Goal: Task Accomplishment & Management: Manage account settings

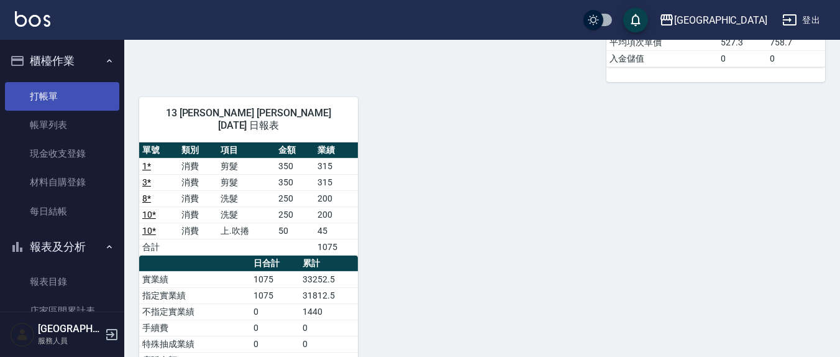
click at [51, 96] on link "打帳單" at bounding box center [62, 96] width 114 height 29
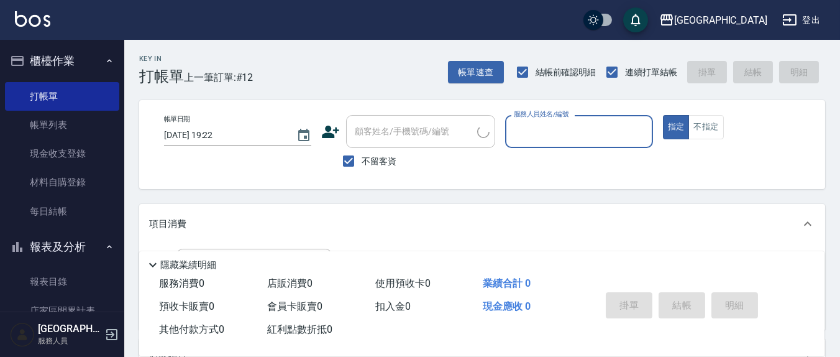
click at [547, 152] on p at bounding box center [578, 154] width 147 height 13
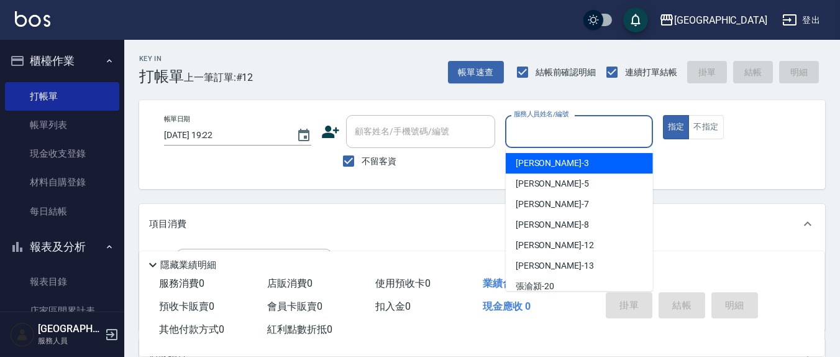
click at [561, 140] on input "服務人員姓名/編號" at bounding box center [579, 132] width 136 height 22
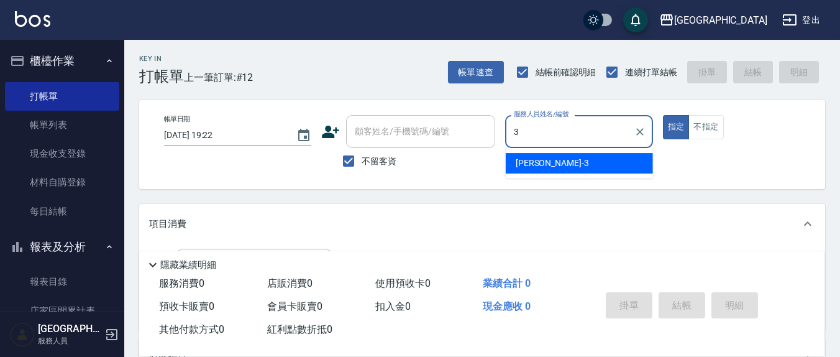
type input "3"
type button "true"
type input "游雅淇-3"
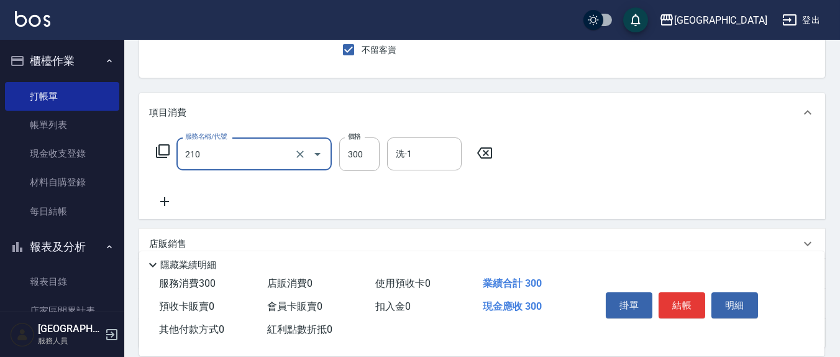
scroll to position [129, 0]
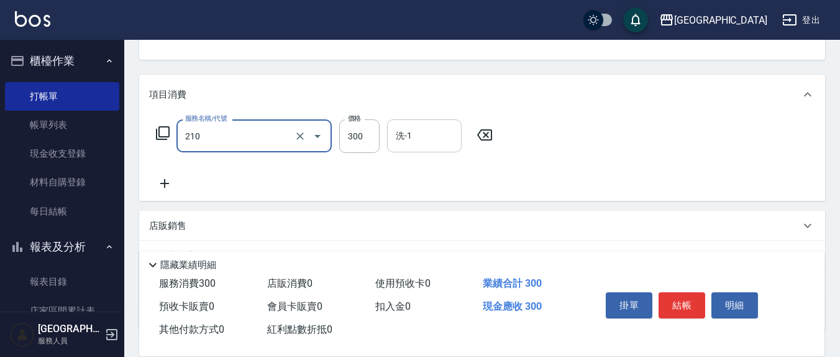
type input "歐娜洗髮精(210)"
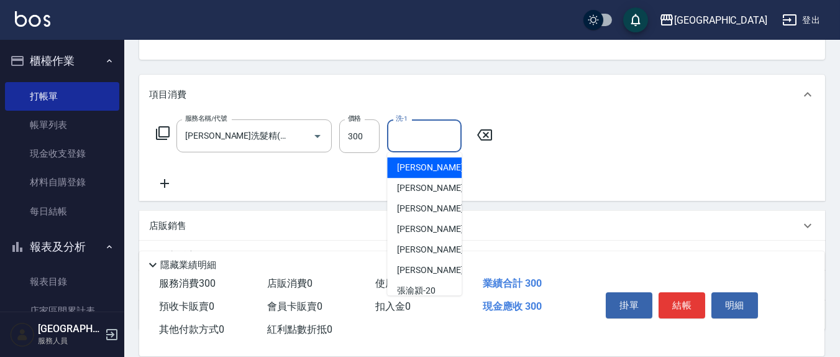
click at [441, 142] on input "洗-1" at bounding box center [424, 136] width 63 height 22
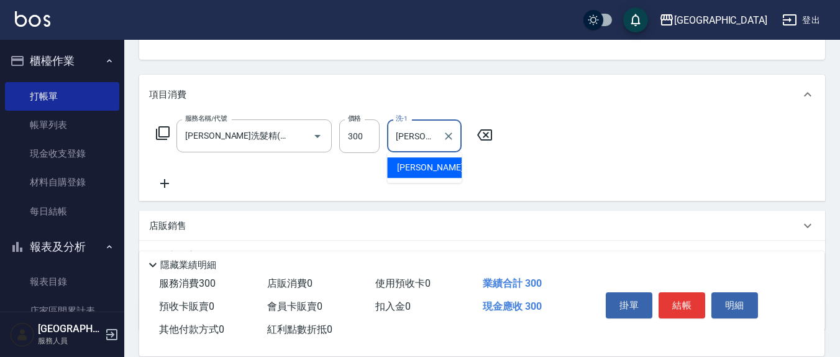
type input "鄭玉蔓-22"
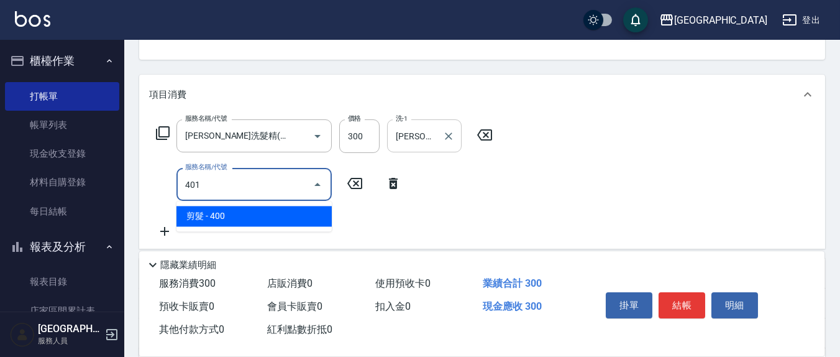
type input "剪髮(401)"
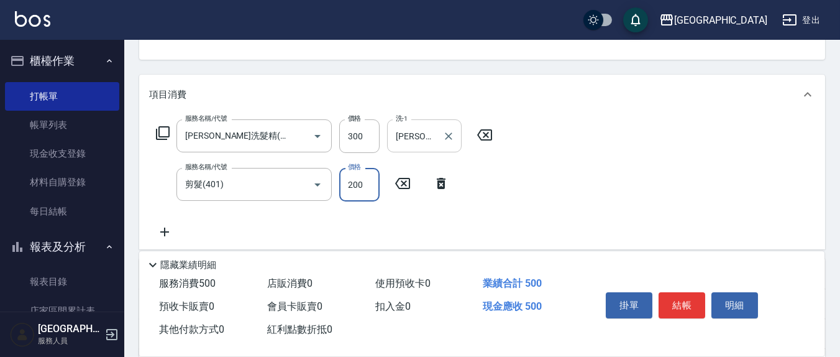
type input "200"
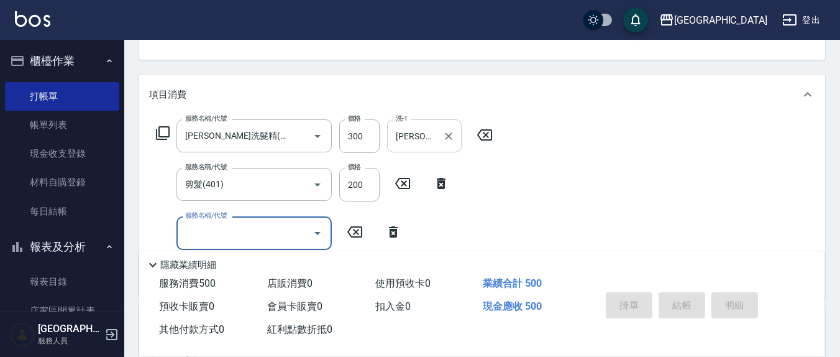
type input "2025/08/13 19:23"
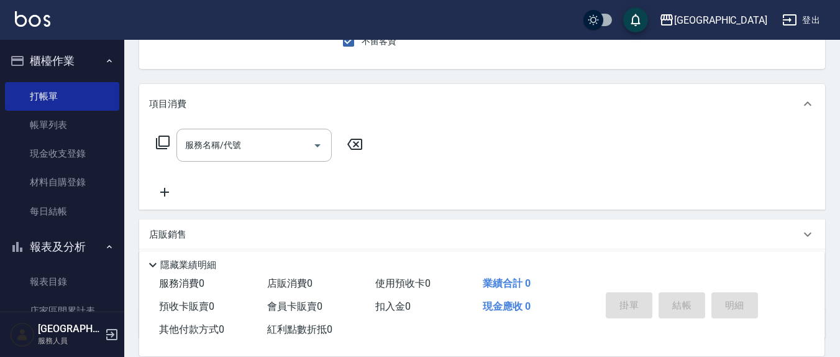
scroll to position [0, 0]
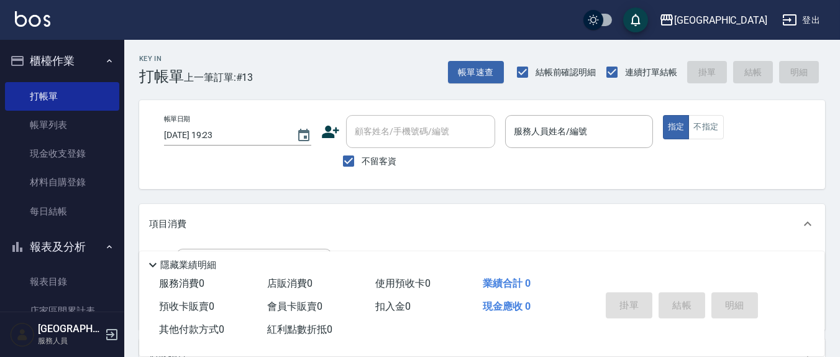
click at [572, 137] on label "服務人員姓名/編號" at bounding box center [550, 131] width 73 height 12
click at [572, 137] on input "服務人員姓名/編號" at bounding box center [579, 132] width 136 height 22
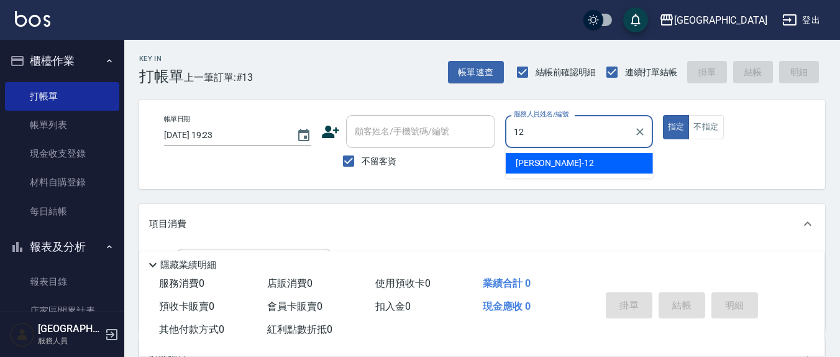
type input "呂桂花-12"
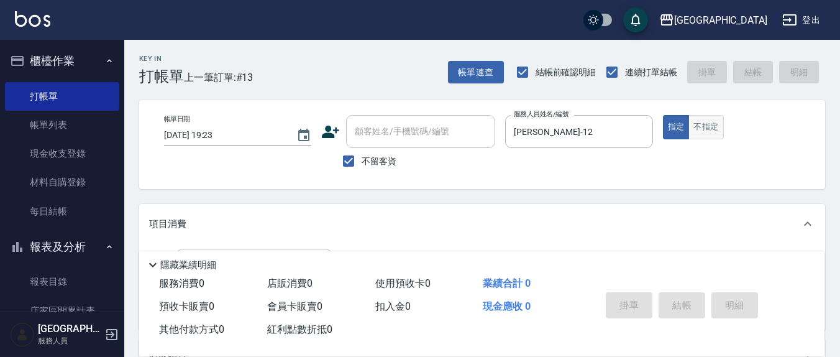
click at [702, 132] on button "不指定" at bounding box center [706, 127] width 35 height 24
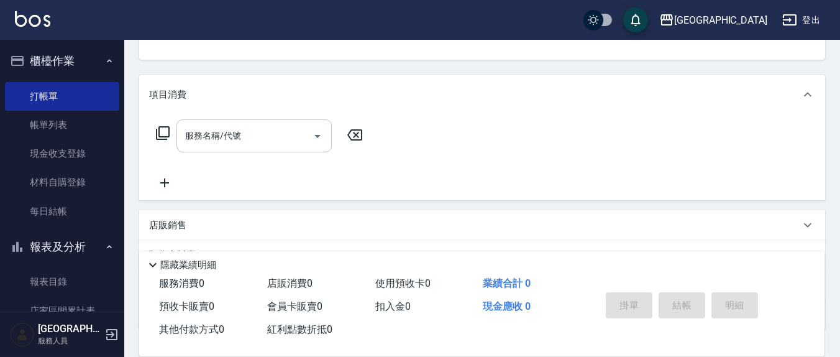
click at [278, 142] on input "服務名稱/代號" at bounding box center [245, 136] width 126 height 22
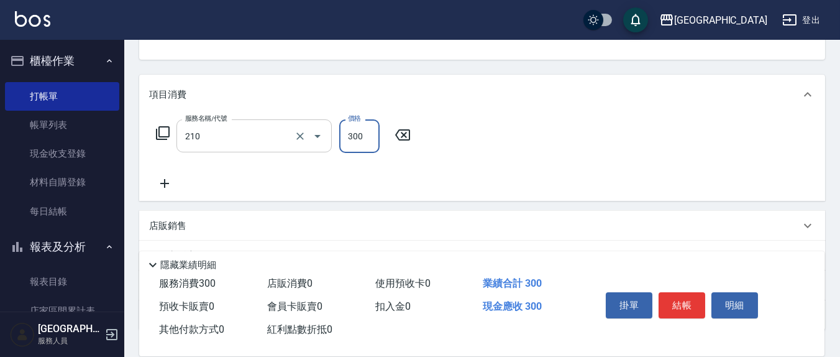
type input "歐娜洗髮精(210)"
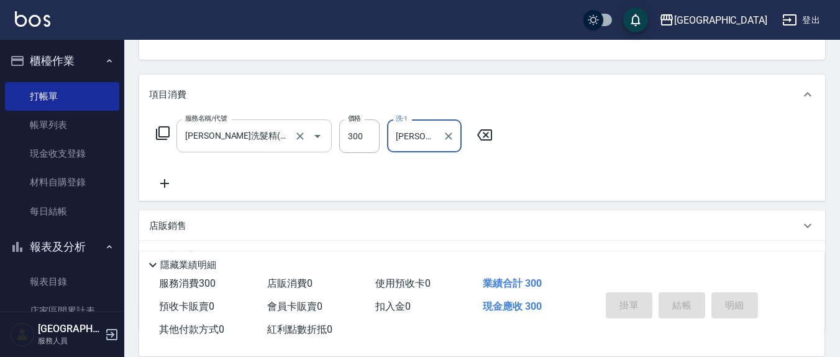
type input "游雅淇-3"
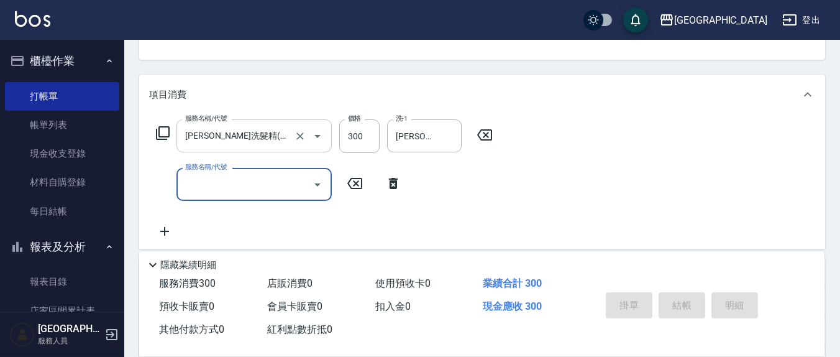
type input "2025/08/13 19:54"
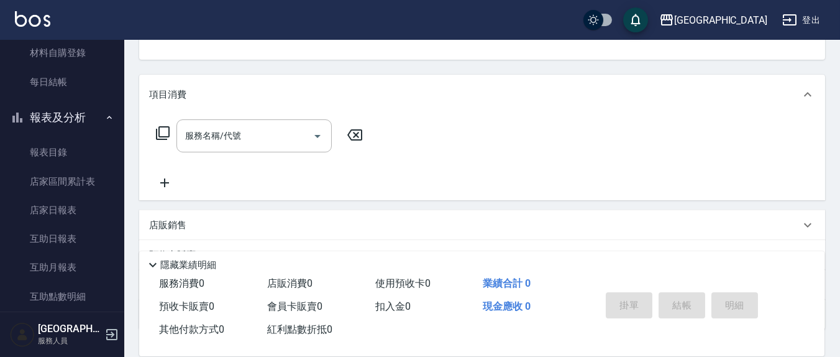
click at [216, 221] on div "店販銷售" at bounding box center [474, 225] width 651 height 13
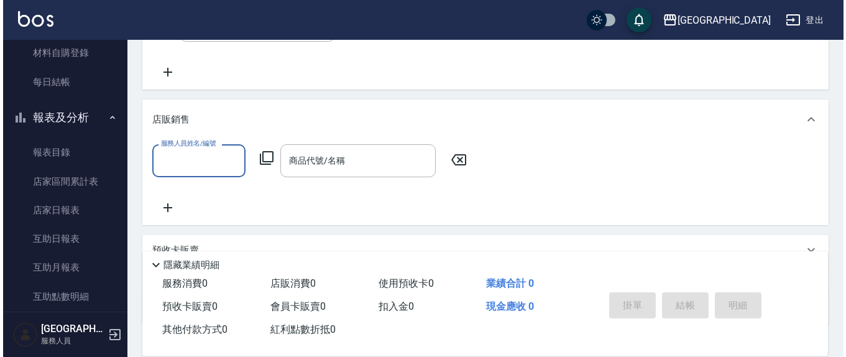
scroll to position [259, 0]
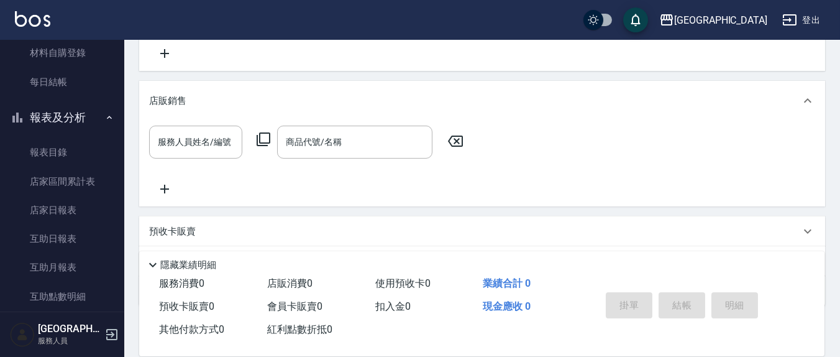
click at [262, 141] on icon at bounding box center [263, 139] width 15 height 15
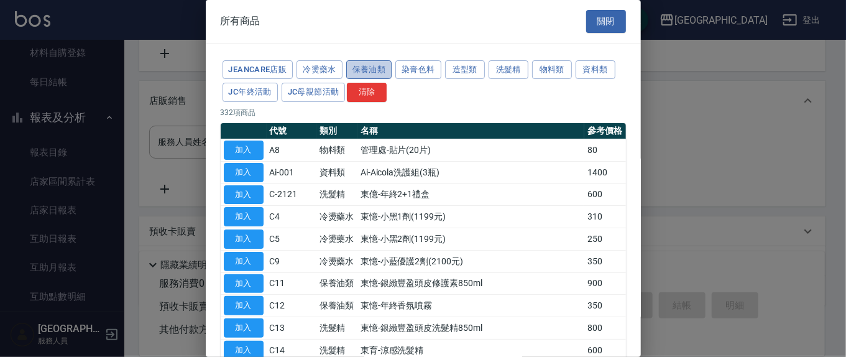
click at [377, 63] on button "保養油類" at bounding box center [369, 69] width 46 height 19
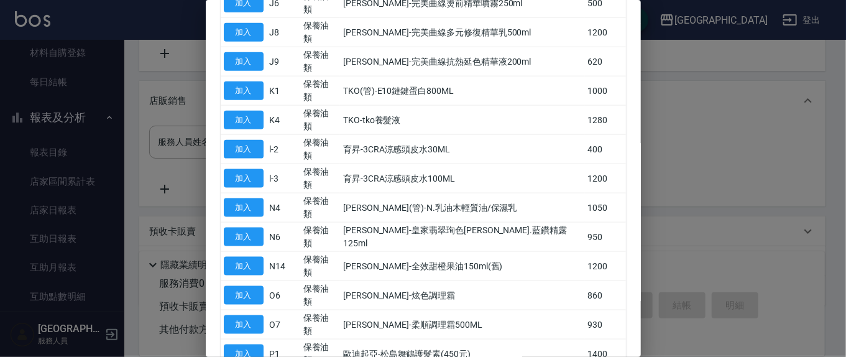
scroll to position [690, 0]
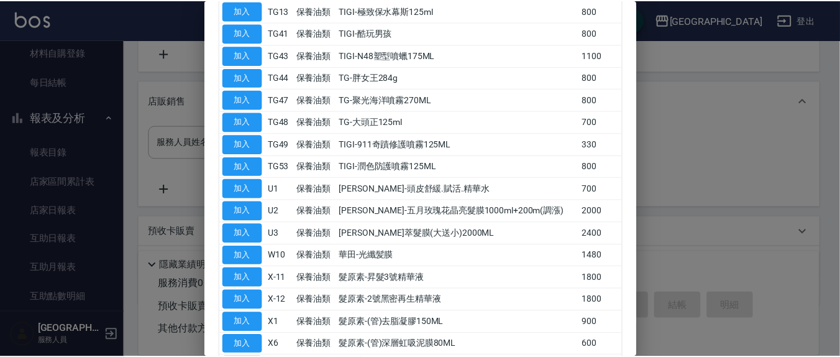
scroll to position [602, 0]
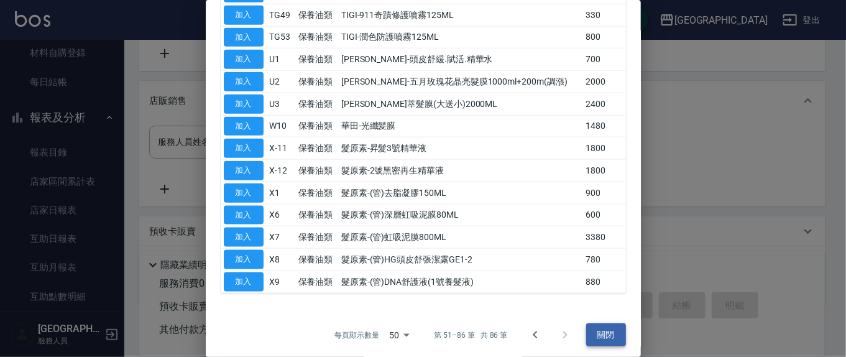
click at [586, 339] on button "關閉" at bounding box center [606, 334] width 40 height 23
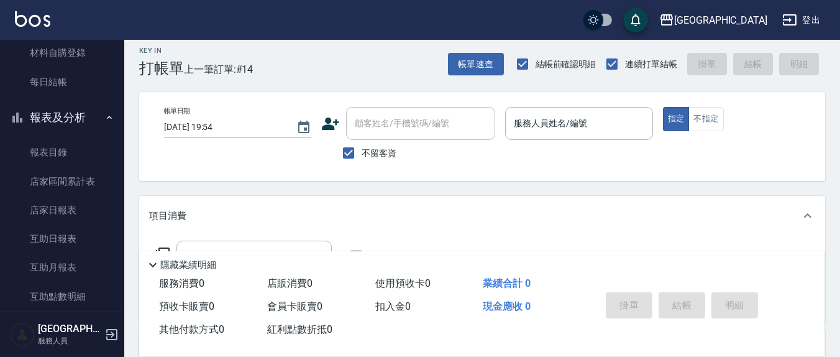
scroll to position [0, 0]
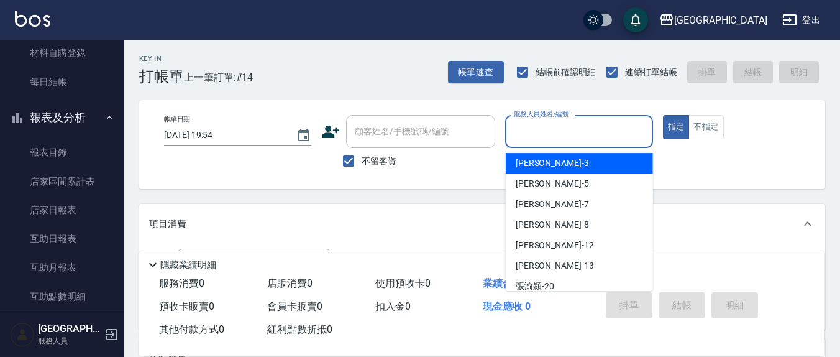
click at [575, 140] on input "服務人員姓名/編號" at bounding box center [579, 132] width 136 height 22
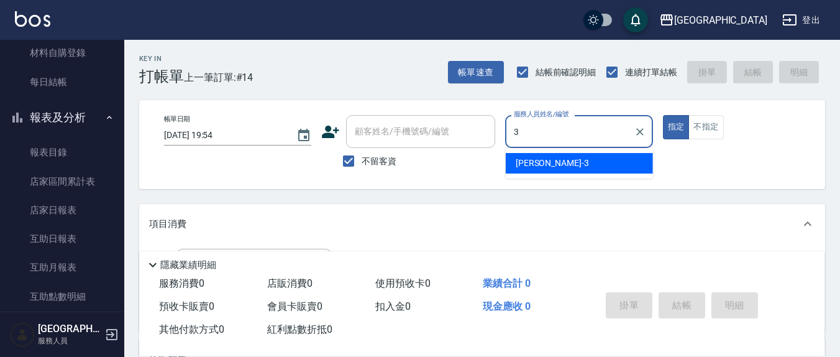
type input "游雅淇-3"
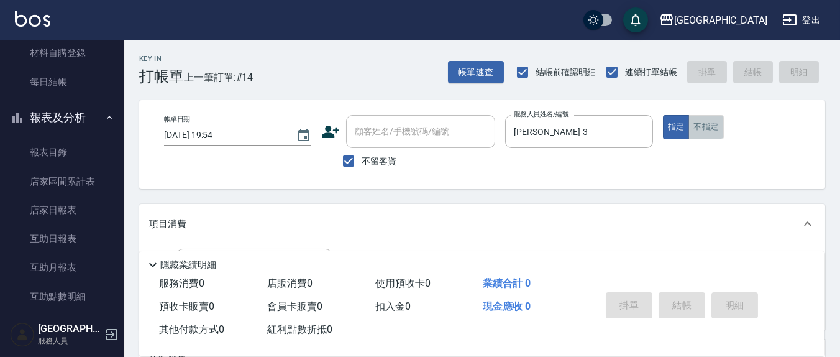
click at [716, 132] on button "不指定" at bounding box center [706, 127] width 35 height 24
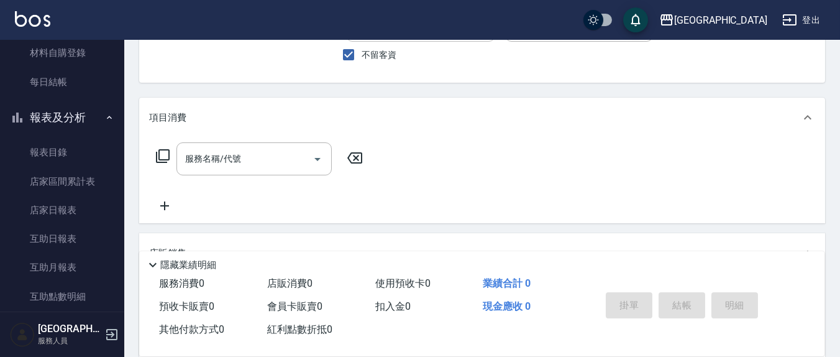
scroll to position [129, 0]
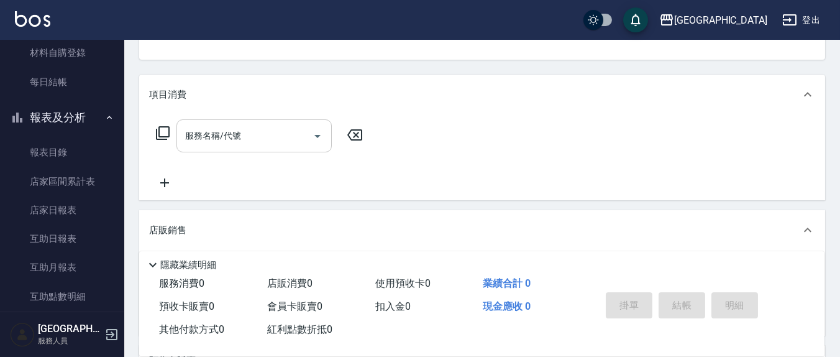
click at [303, 141] on input "服務名稱/代號" at bounding box center [245, 136] width 126 height 22
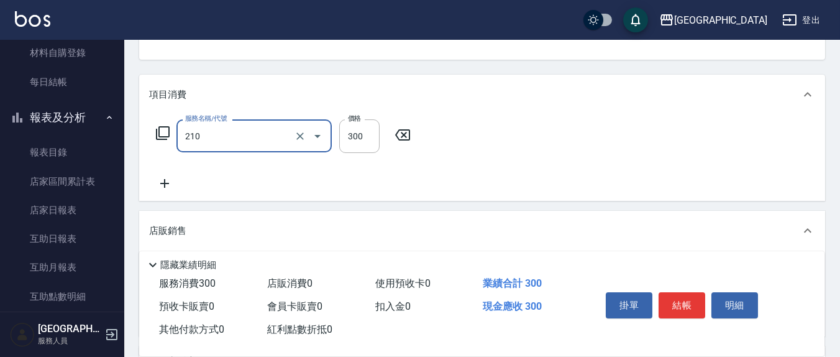
type input "歐娜洗髮精(210)"
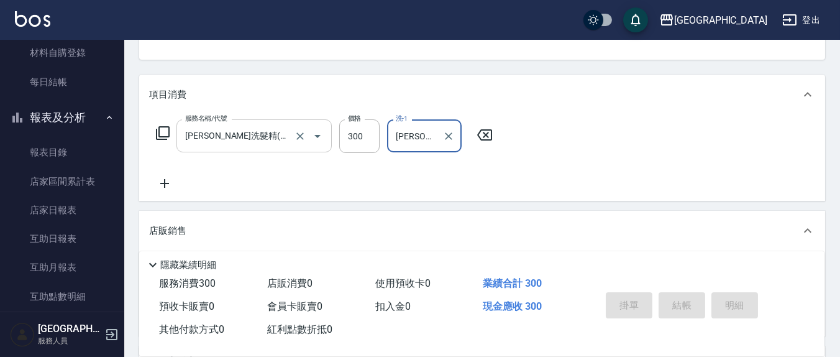
type input "游雅淇-3"
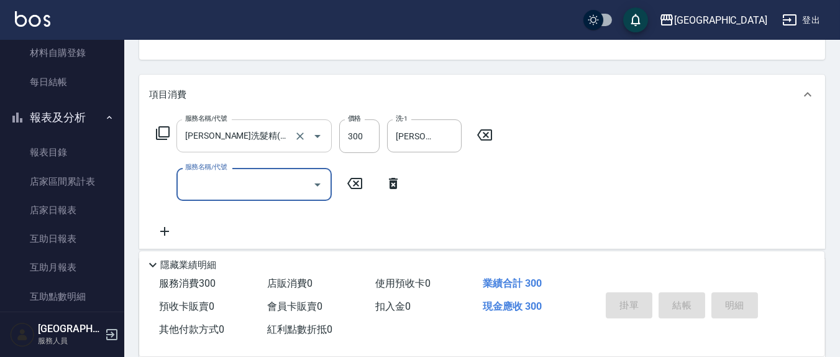
type input "2025/08/13 19:59"
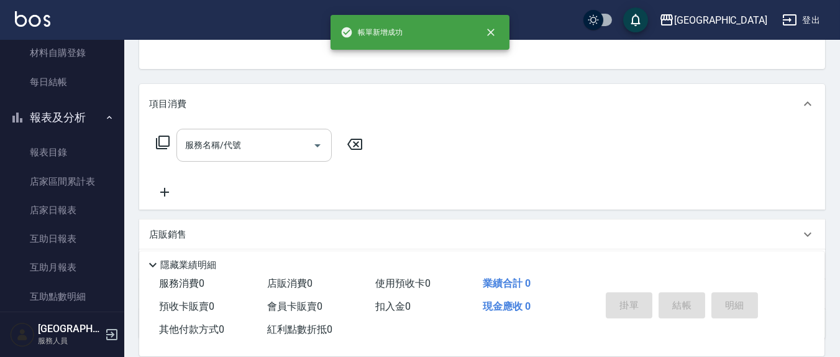
scroll to position [0, 0]
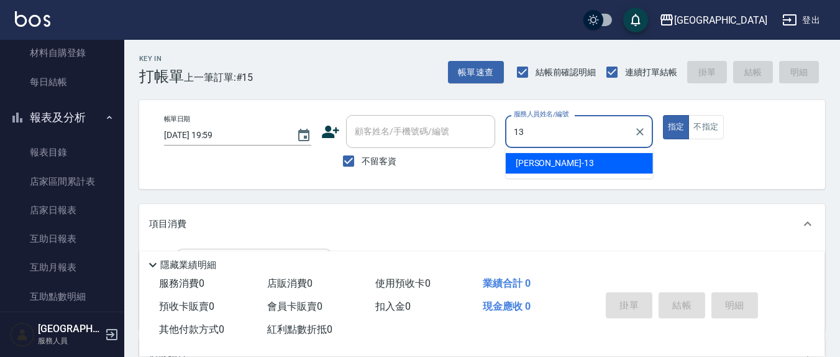
type input "鄭瑋婷-13"
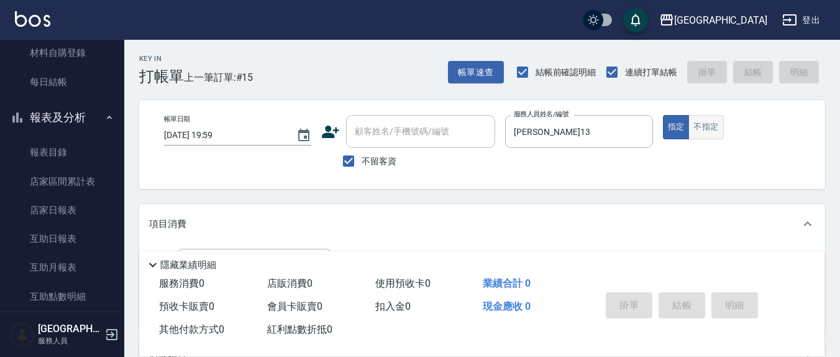
click at [707, 125] on button "不指定" at bounding box center [706, 127] width 35 height 24
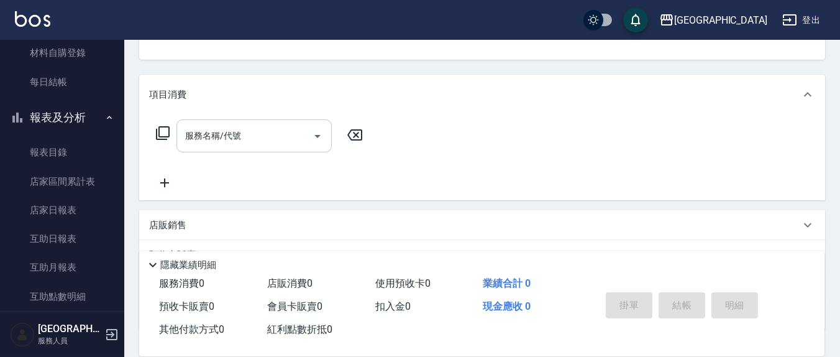
click at [208, 151] on div "服務名稱/代號 服務名稱/代號" at bounding box center [259, 154] width 221 height 71
click at [231, 147] on div "服務名稱/代號" at bounding box center [253, 135] width 155 height 33
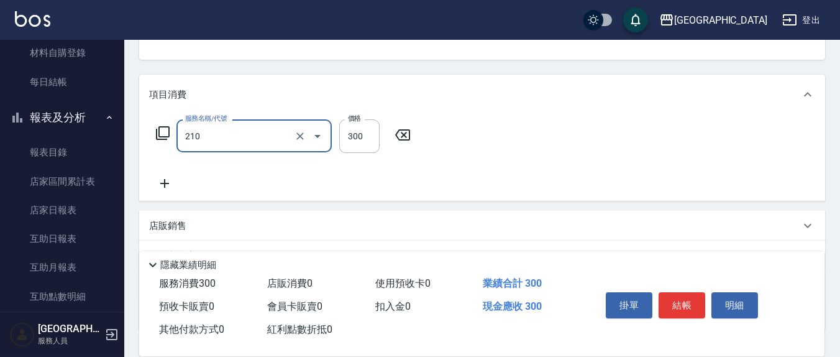
type input "歐娜洗髮精(210)"
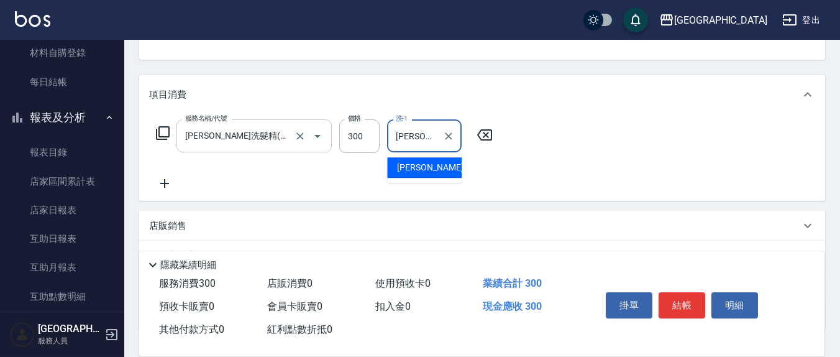
type input "鄭玉蔓-22"
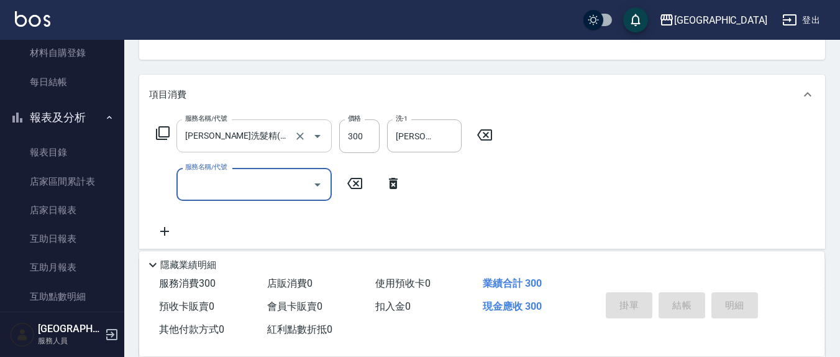
type button "false"
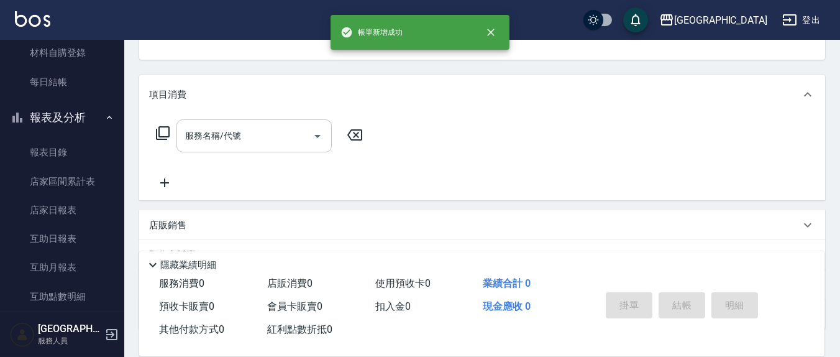
scroll to position [115, 0]
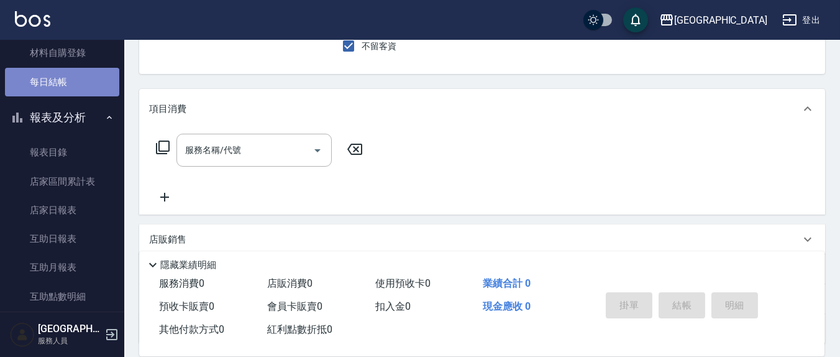
click at [74, 84] on link "每日結帳" at bounding box center [62, 82] width 114 height 29
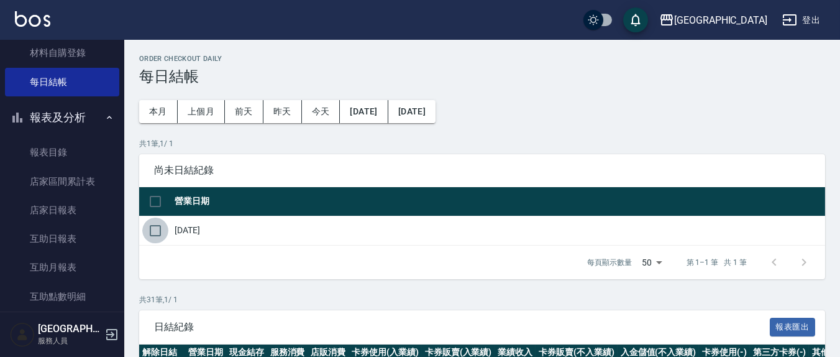
click at [150, 224] on input "checkbox" at bounding box center [155, 230] width 26 height 26
checkbox input "true"
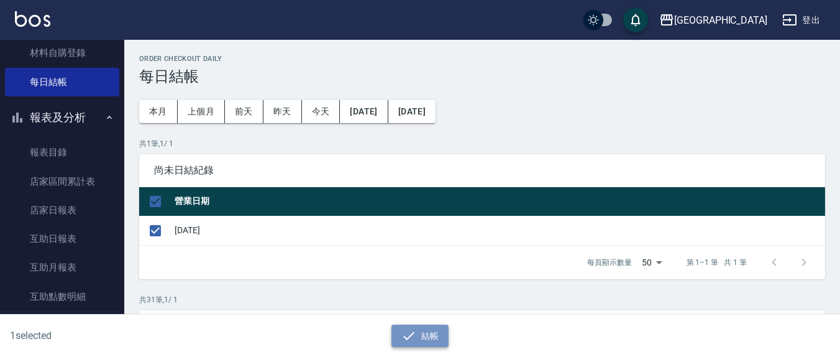
click at [426, 332] on button "結帳" at bounding box center [420, 335] width 58 height 23
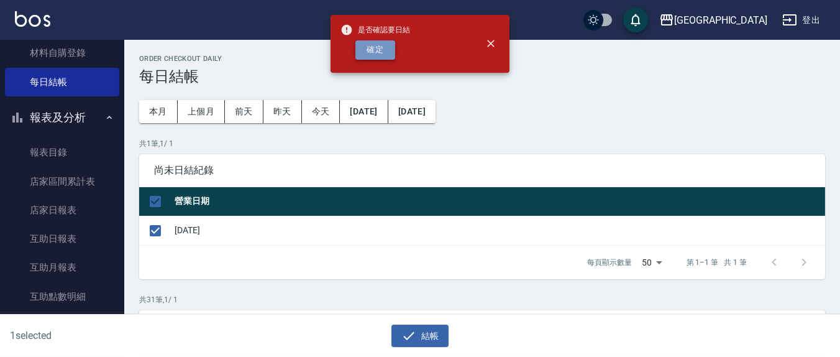
click at [368, 48] on button "確定" at bounding box center [375, 49] width 40 height 19
checkbox input "false"
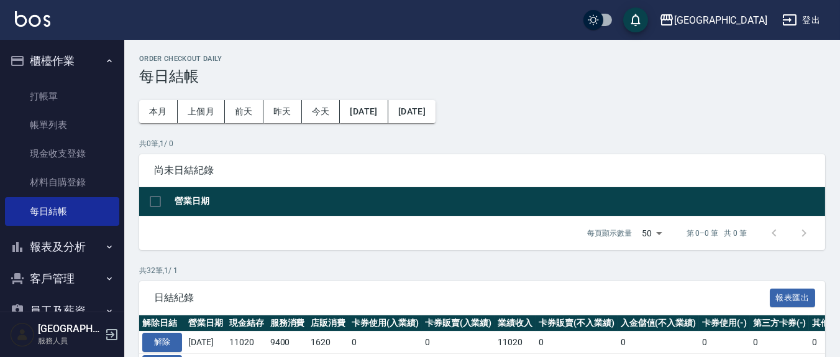
click at [70, 249] on button "報表及分析" at bounding box center [62, 247] width 114 height 32
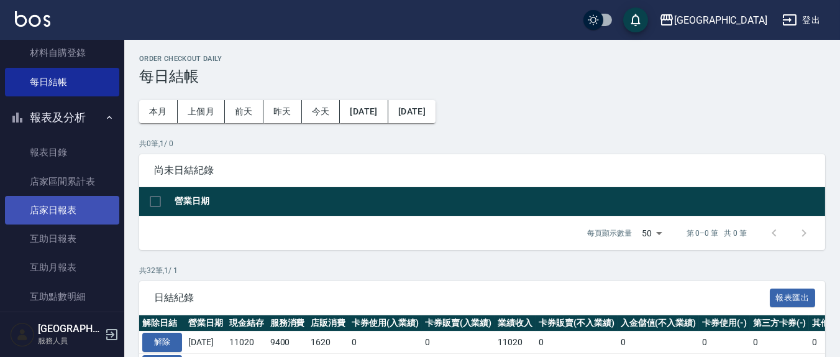
click at [65, 211] on link "店家日報表" at bounding box center [62, 210] width 114 height 29
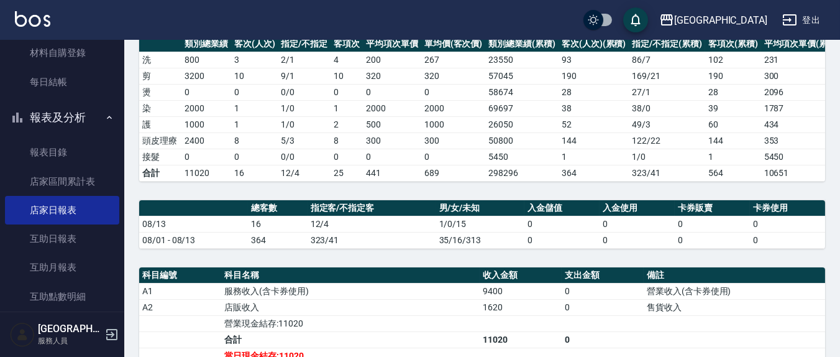
scroll to position [259, 0]
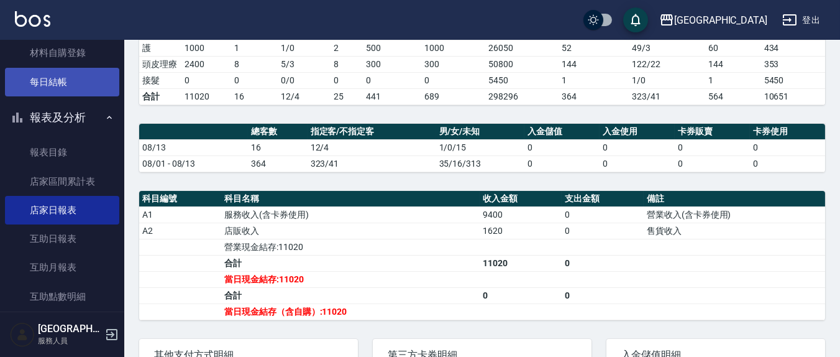
click at [69, 82] on link "每日結帳" at bounding box center [62, 82] width 114 height 29
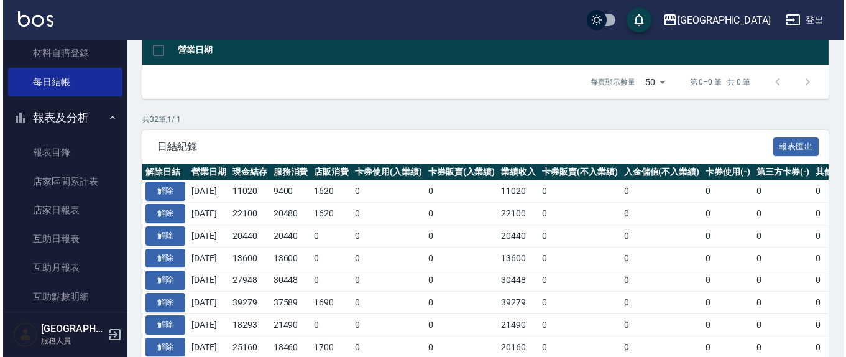
scroll to position [259, 0]
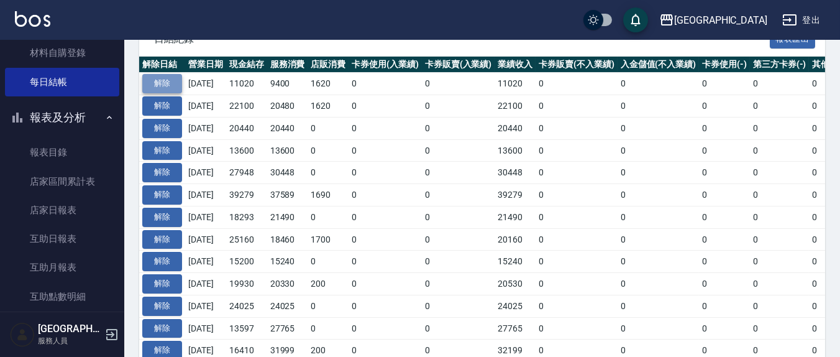
click at [163, 78] on button "解除" at bounding box center [162, 83] width 40 height 19
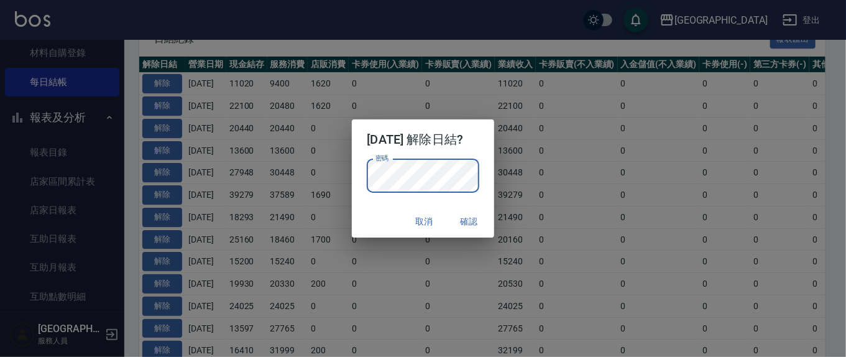
click at [464, 224] on button "確認" at bounding box center [469, 221] width 40 height 23
click at [478, 222] on button "確認" at bounding box center [469, 221] width 40 height 23
click at [478, 224] on button "確認" at bounding box center [469, 221] width 40 height 23
click at [472, 219] on button "確認" at bounding box center [469, 221] width 40 height 23
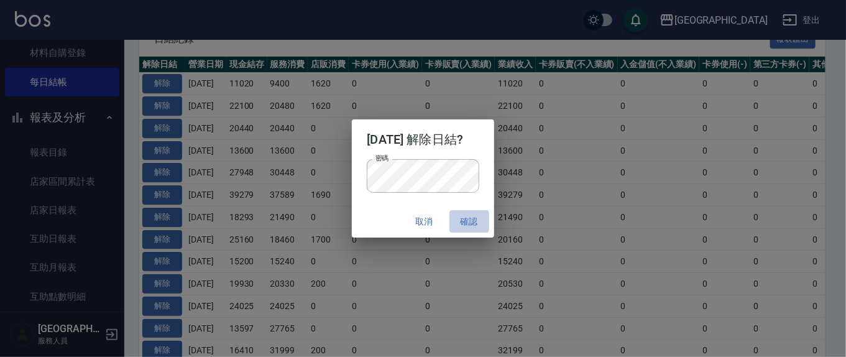
click at [472, 219] on button "確認" at bounding box center [469, 221] width 40 height 23
click at [429, 224] on button "取消" at bounding box center [425, 221] width 40 height 23
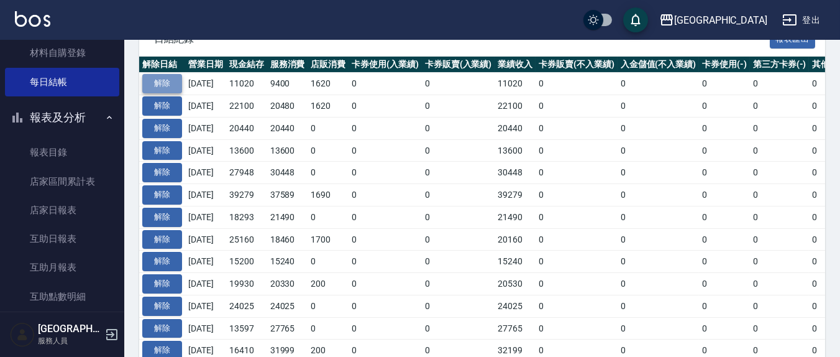
click at [152, 75] on button "解除" at bounding box center [162, 83] width 40 height 19
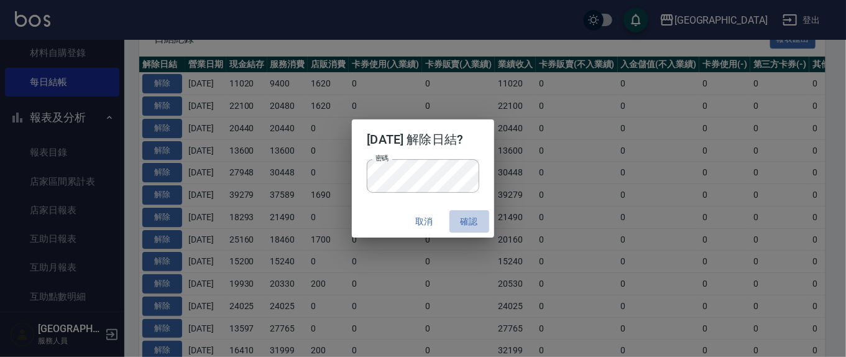
click at [478, 219] on button "確認" at bounding box center [469, 221] width 40 height 23
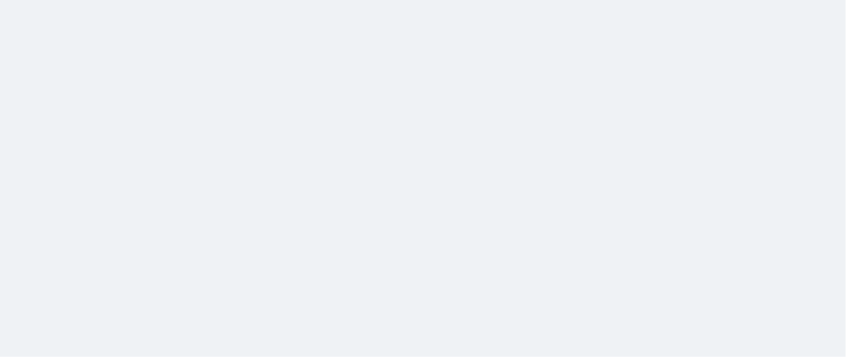
scroll to position [0, 0]
